Goal: Navigation & Orientation: Find specific page/section

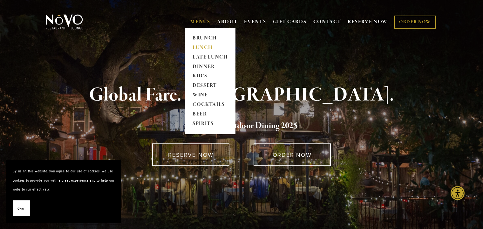
click at [203, 49] on link "LUNCH" at bounding box center [210, 48] width 40 height 10
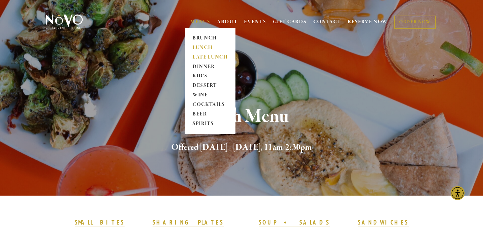
click at [200, 56] on link "LATE LUNCH" at bounding box center [210, 57] width 40 height 10
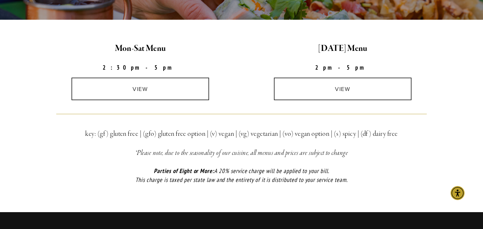
scroll to position [191, 0]
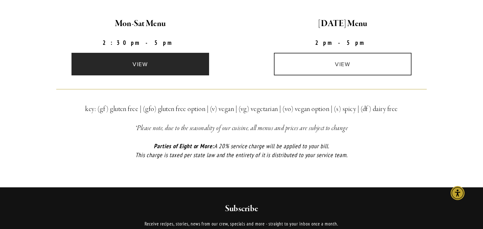
click at [149, 67] on link "view" at bounding box center [140, 64] width 138 height 23
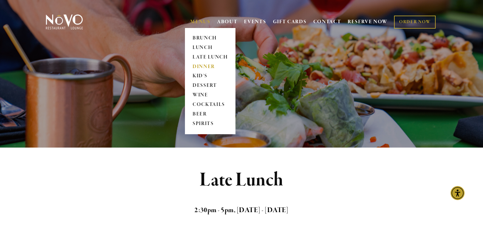
click at [196, 67] on link "DINNER" at bounding box center [210, 67] width 40 height 10
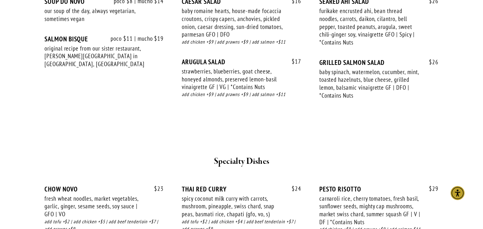
scroll to position [699, 0]
